Goal: Task Accomplishment & Management: Manage account settings

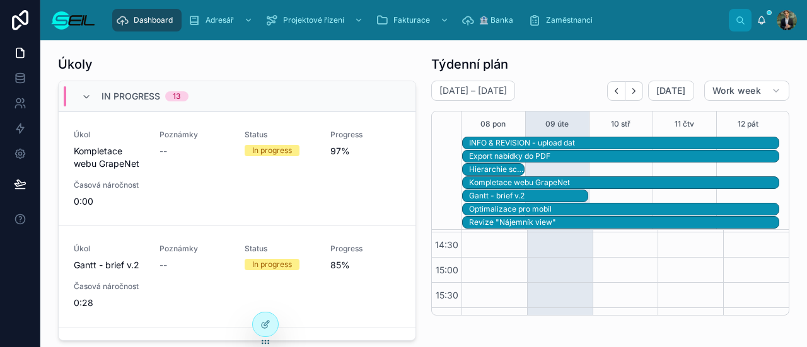
scroll to position [338, 0]
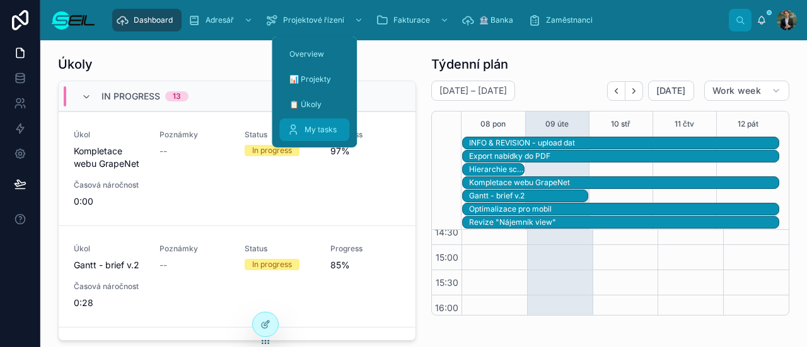
click at [320, 126] on span "My tasks" at bounding box center [320, 130] width 32 height 10
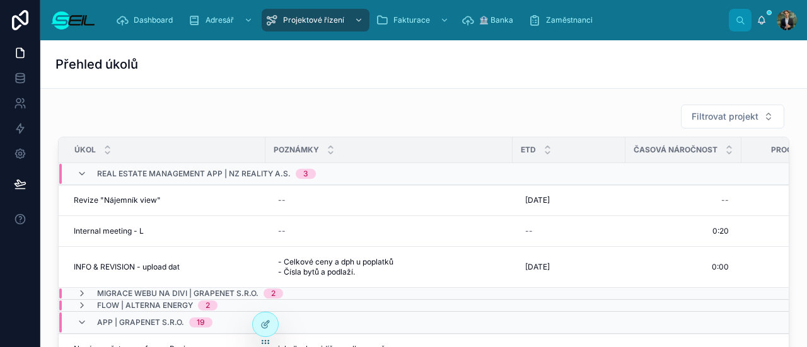
click at [243, 75] on div "Přehled úkolů" at bounding box center [423, 64] width 736 height 48
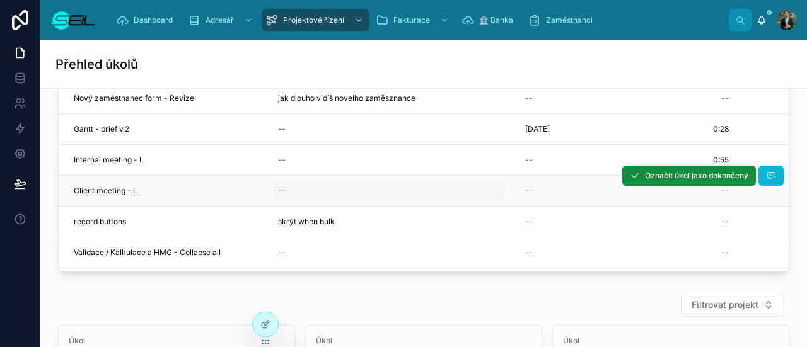
scroll to position [126, 0]
click at [654, 193] on div "--" at bounding box center [683, 190] width 101 height 20
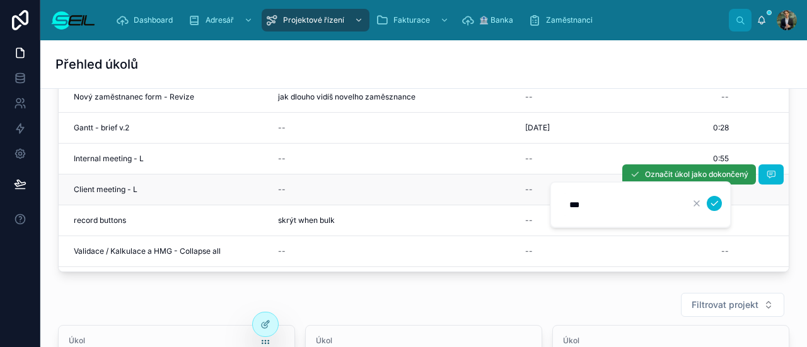
type input "****"
click button "submit" at bounding box center [714, 203] width 15 height 15
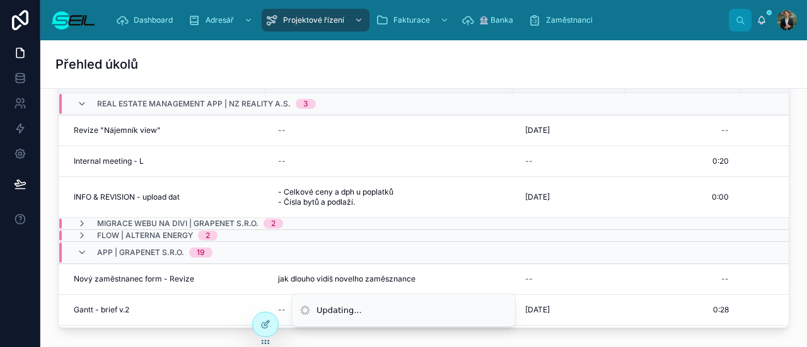
scroll to position [0, 0]
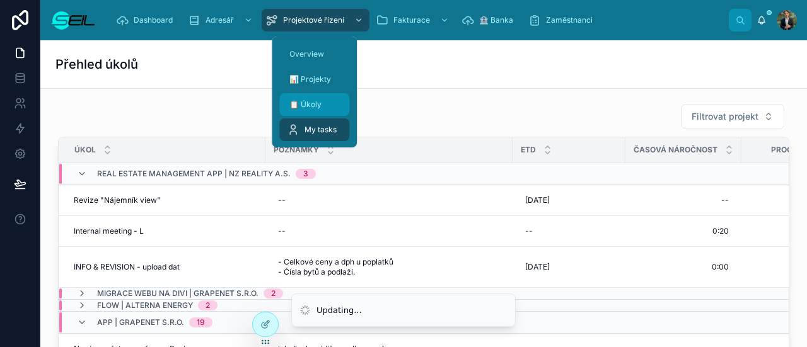
click at [303, 98] on div "📋 Úkoly" at bounding box center [314, 105] width 55 height 20
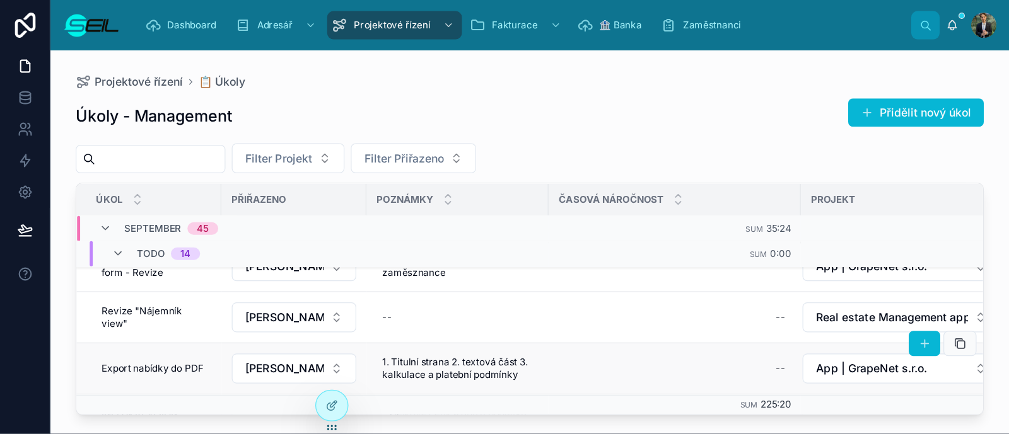
scroll to position [126, 0]
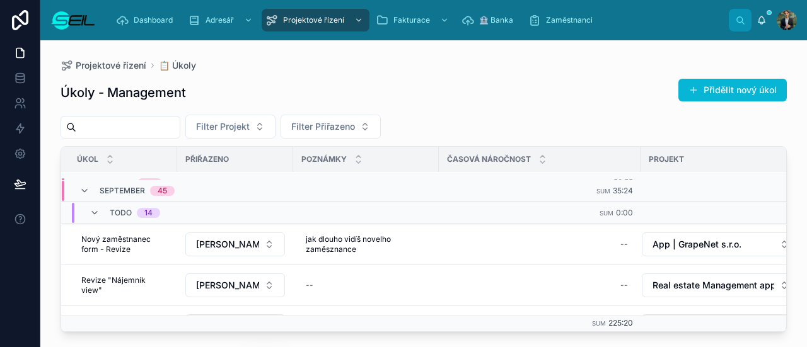
drag, startPoint x: 756, startPoint y: 1, endPoint x: 602, endPoint y: 91, distance: 178.8
click at [602, 91] on div "Úkoly - Management Přidělit nový úkol" at bounding box center [424, 92] width 726 height 29
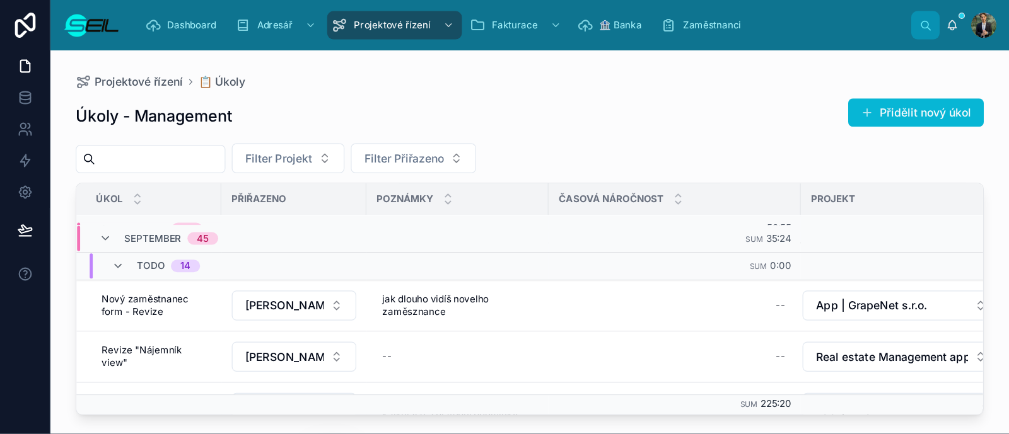
scroll to position [125, 0]
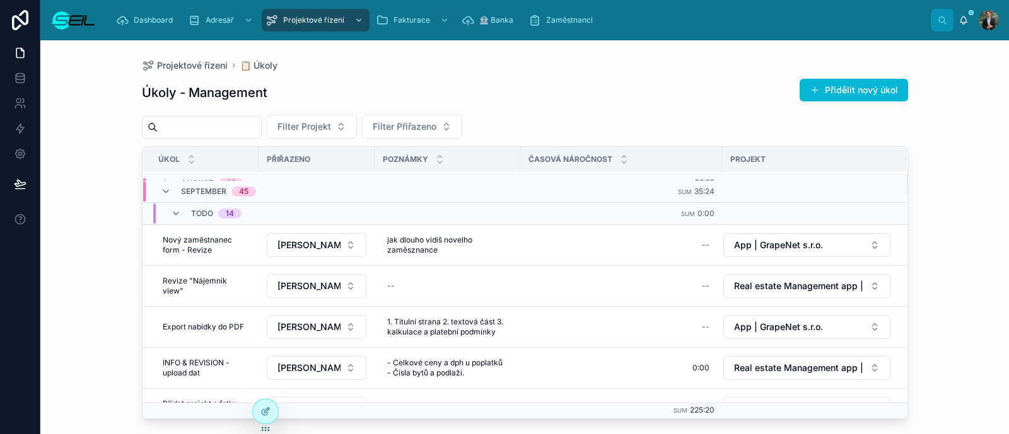
click at [195, 211] on span "Todo" at bounding box center [202, 214] width 22 height 10
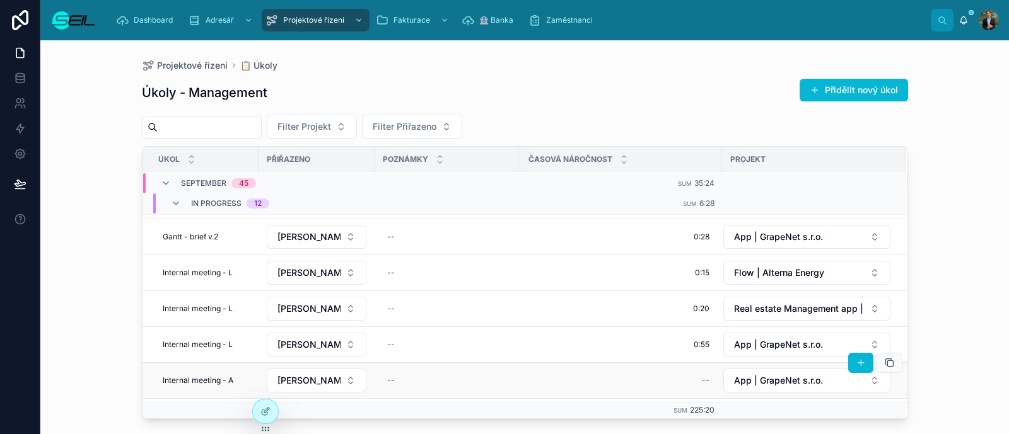
scroll to position [301, 0]
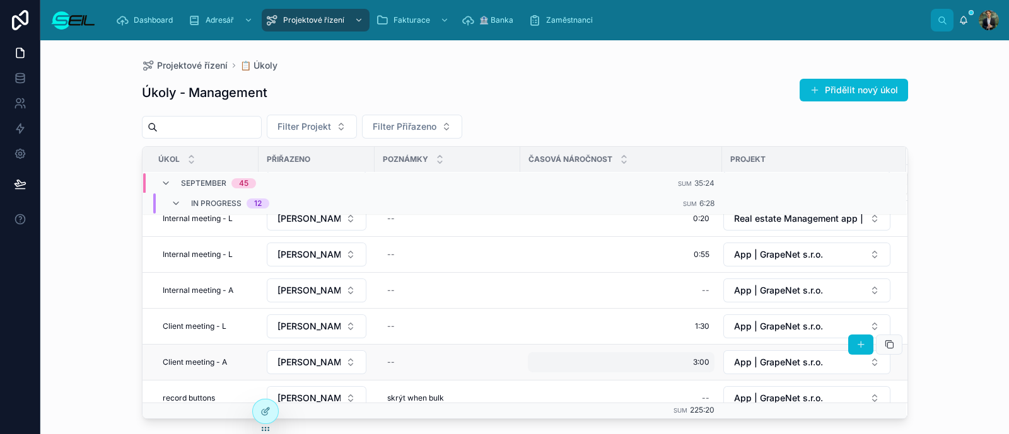
click at [654, 330] on div "3:00 3:00" at bounding box center [621, 362] width 187 height 20
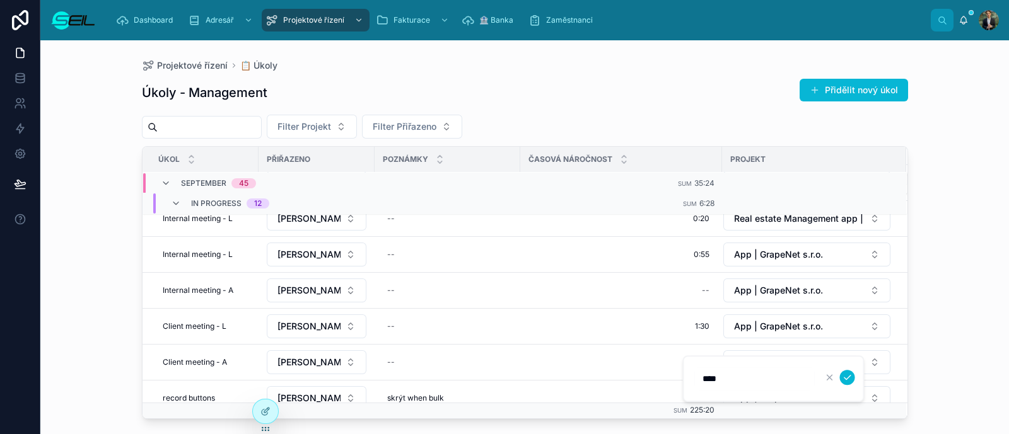
click at [654, 330] on input "****" at bounding box center [755, 379] width 120 height 18
type input "****"
click button "submit" at bounding box center [847, 377] width 15 height 15
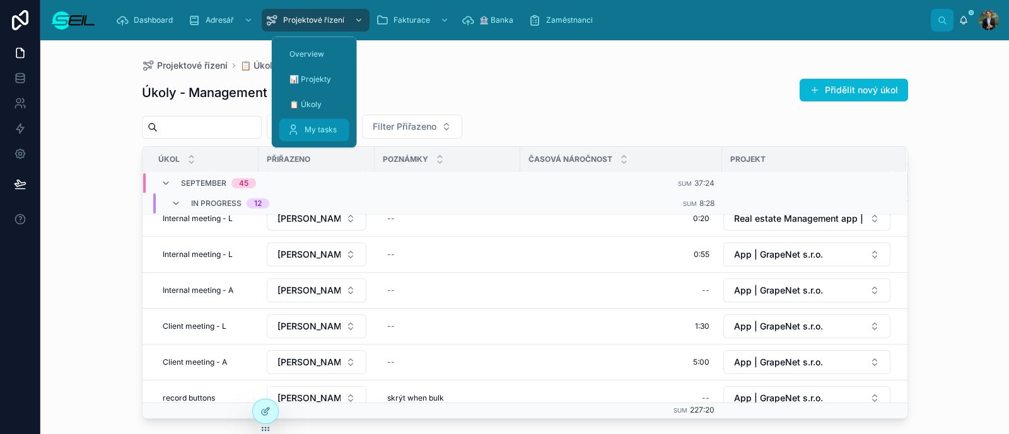
click at [315, 124] on div "My tasks" at bounding box center [314, 130] width 55 height 20
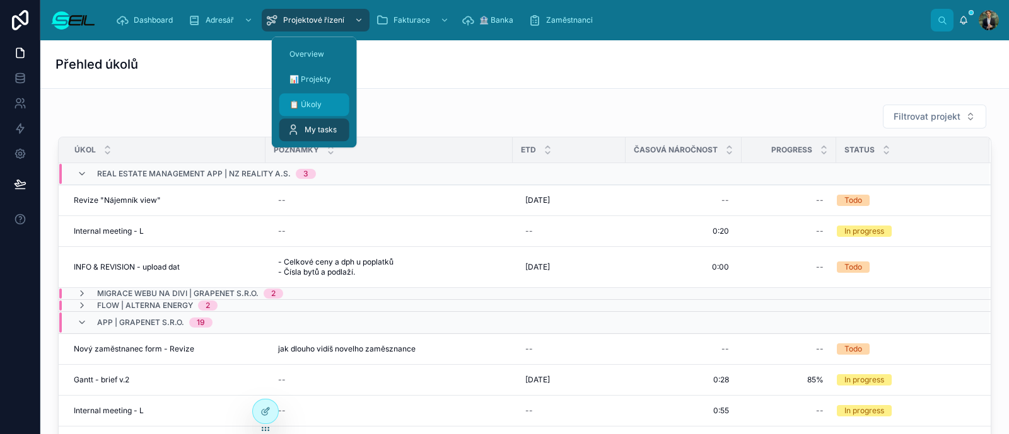
click at [312, 107] on span "📋 Úkoly" at bounding box center [305, 105] width 32 height 10
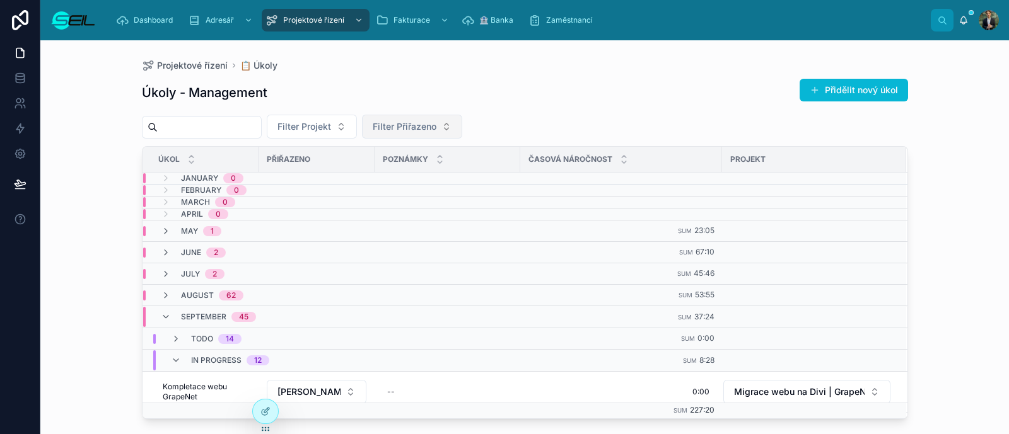
click at [431, 130] on span "Filter Přiřazeno" at bounding box center [405, 126] width 64 height 13
click at [394, 173] on span "[PERSON_NAME], BBA" at bounding box center [416, 177] width 95 height 13
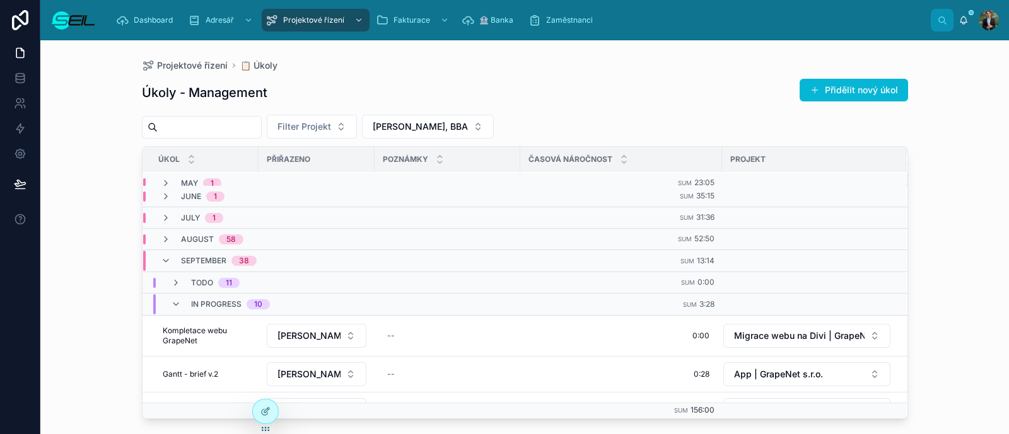
scroll to position [78, 0]
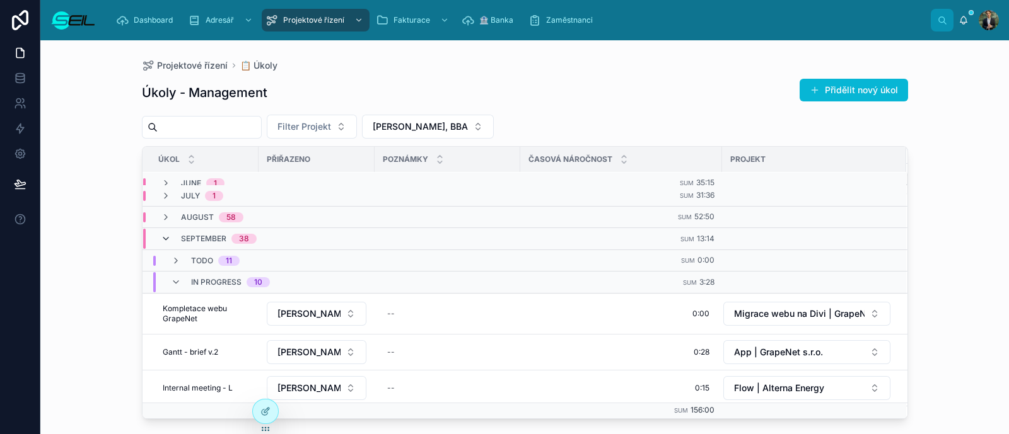
click at [161, 241] on icon at bounding box center [166, 239] width 10 height 10
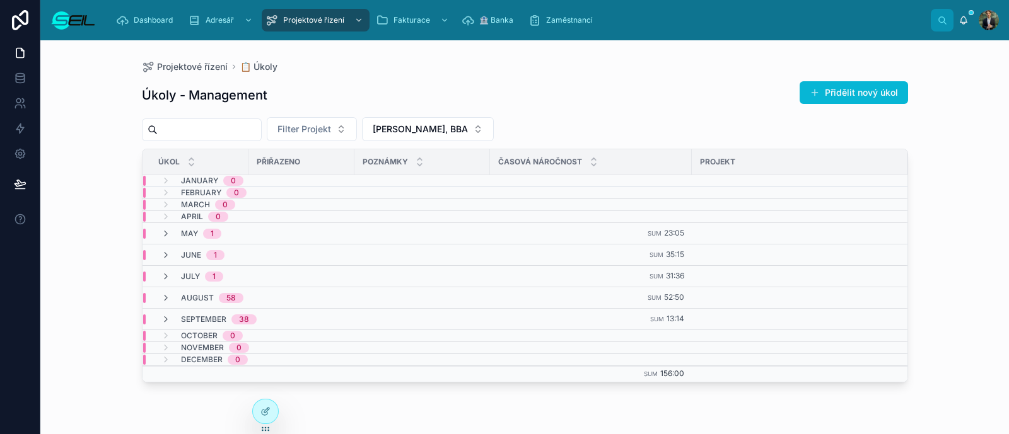
drag, startPoint x: 466, startPoint y: 62, endPoint x: 483, endPoint y: 36, distance: 31.5
click at [464, 59] on div "Projektové řízení 📋 Úkoly Úkoly - Management Přidělit nový úkol Filter Projekt …" at bounding box center [525, 229] width 806 height 379
